Goal: Information Seeking & Learning: Learn about a topic

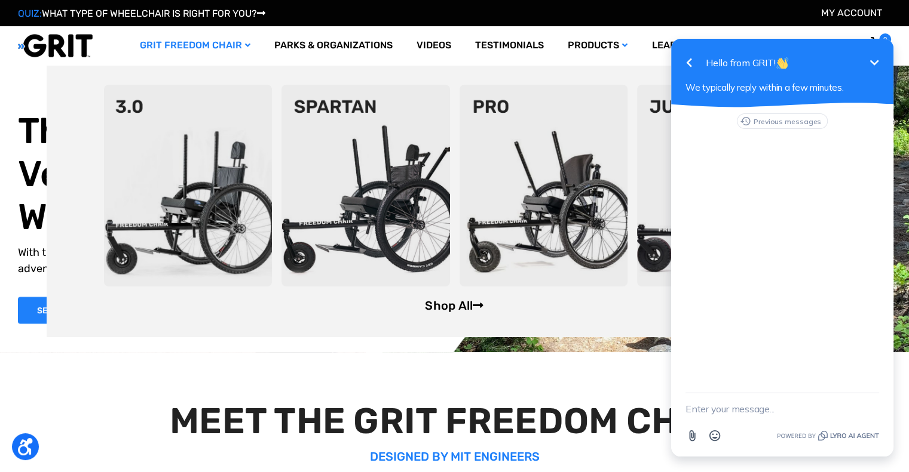
click at [456, 305] on link "Shop All" at bounding box center [454, 306] width 59 height 14
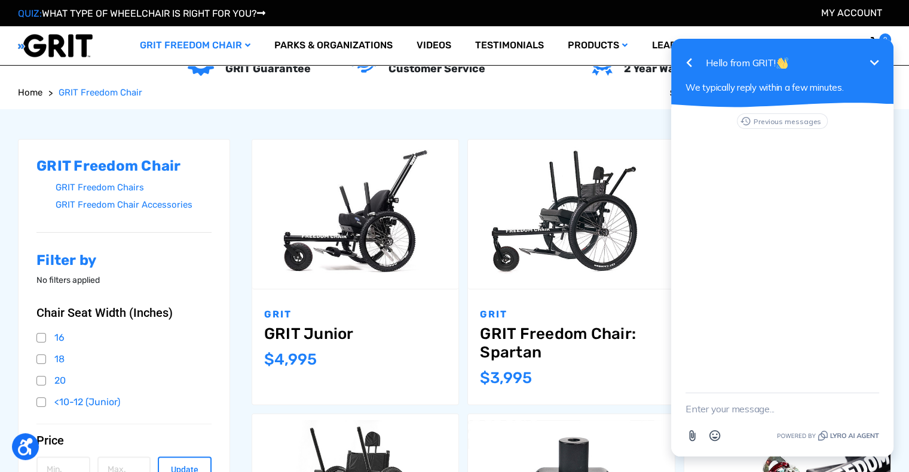
click at [873, 63] on icon "Minimize" at bounding box center [874, 62] width 9 height 5
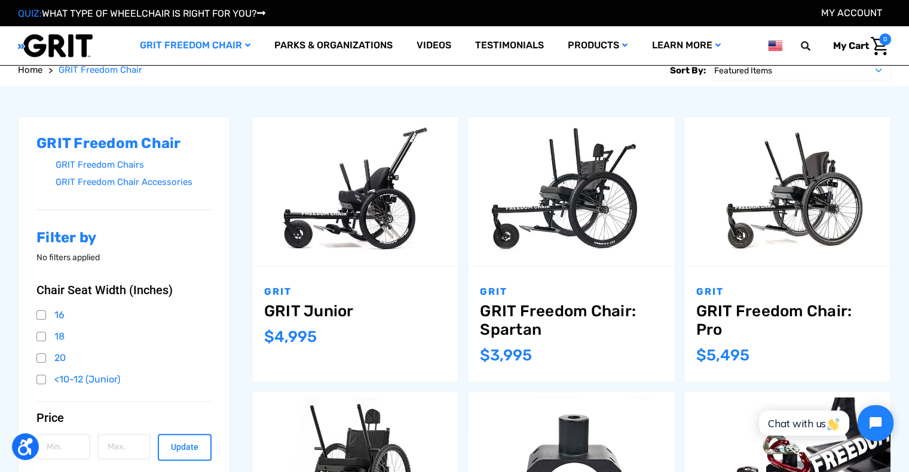
scroll to position [119, 0]
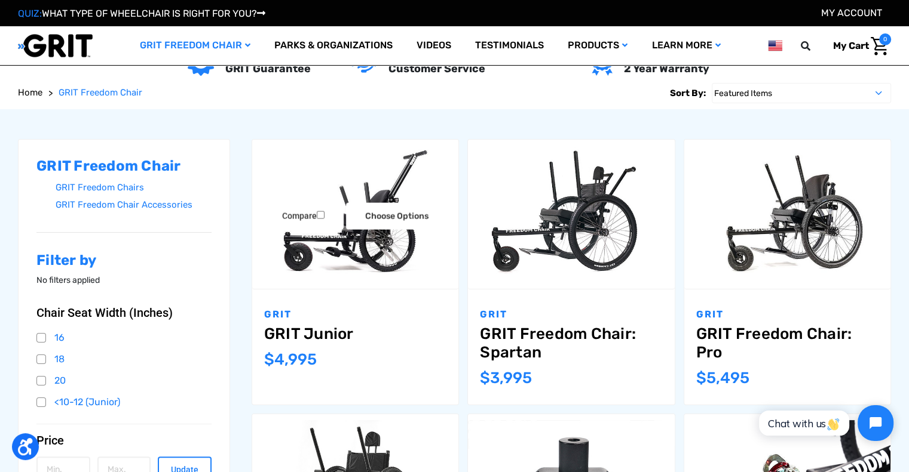
click at [322, 332] on link "GRIT Junior" at bounding box center [355, 334] width 182 height 19
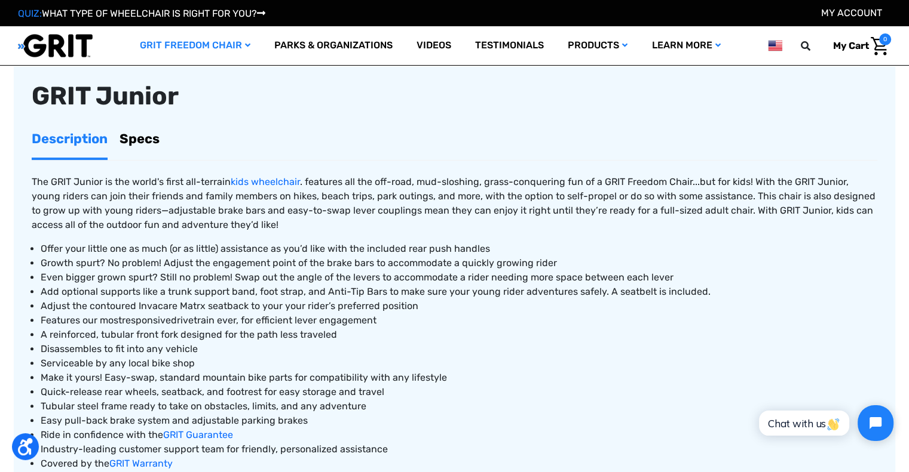
scroll to position [418, 0]
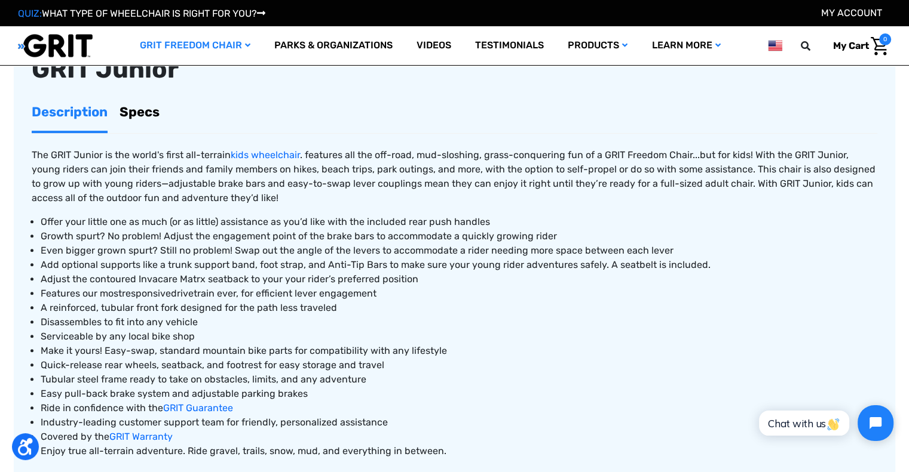
click at [56, 47] on img at bounding box center [55, 45] width 75 height 24
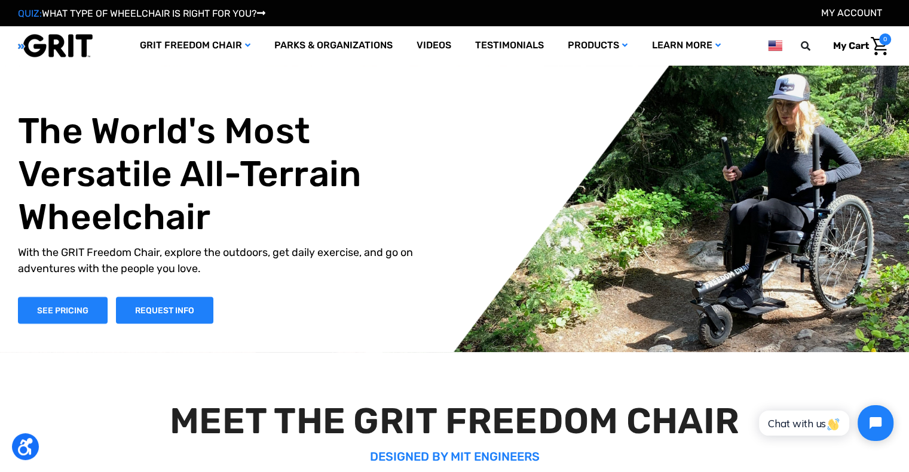
click at [440, 146] on div "The World's Most Versatile All-Terrain Wheelchair With the GRIT Freedom Chair, …" at bounding box center [439, 216] width 843 height 214
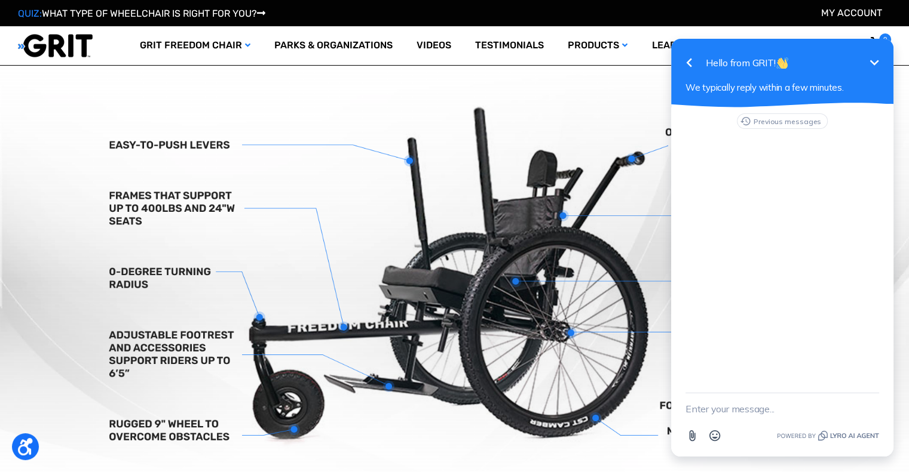
scroll to position [299, 0]
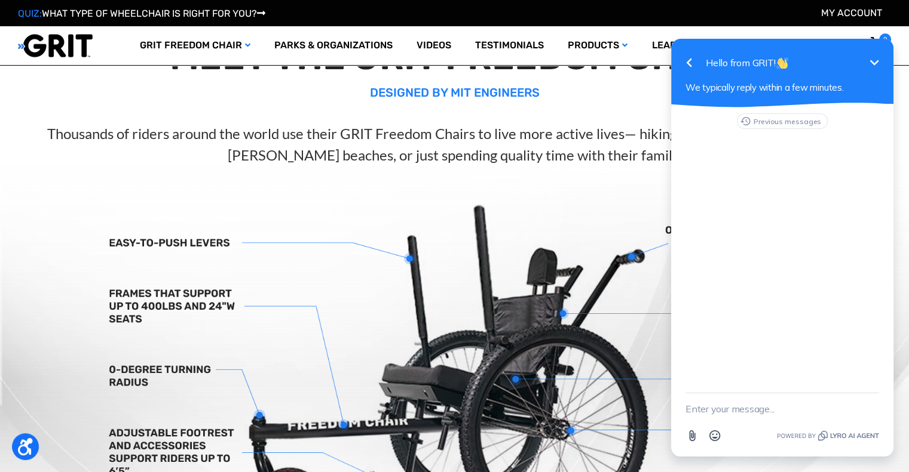
click at [871, 63] on icon "Minimize" at bounding box center [874, 62] width 9 height 5
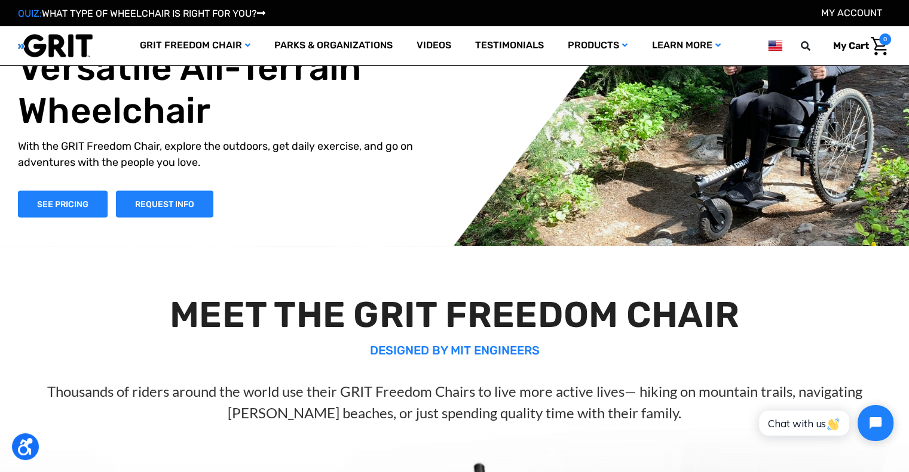
scroll to position [0, 0]
